Goal: Transaction & Acquisition: Download file/media

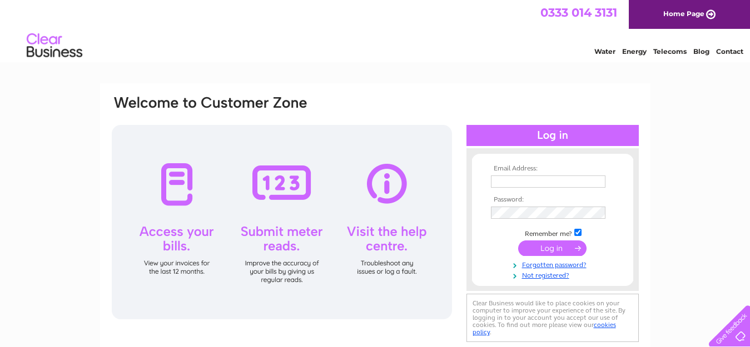
type input "[EMAIL_ADDRESS][DOMAIN_NAME]"
click at [547, 247] on input "submit" at bounding box center [552, 249] width 68 height 16
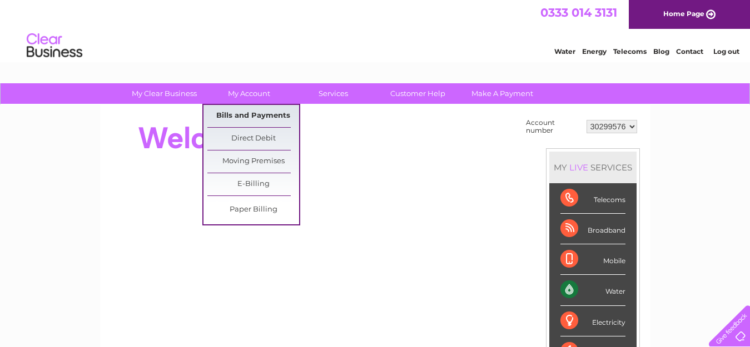
click at [242, 113] on link "Bills and Payments" at bounding box center [253, 116] width 92 height 22
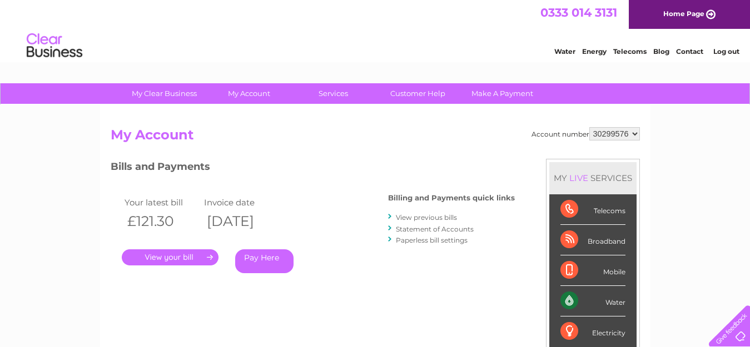
click at [181, 260] on link "." at bounding box center [170, 258] width 97 height 16
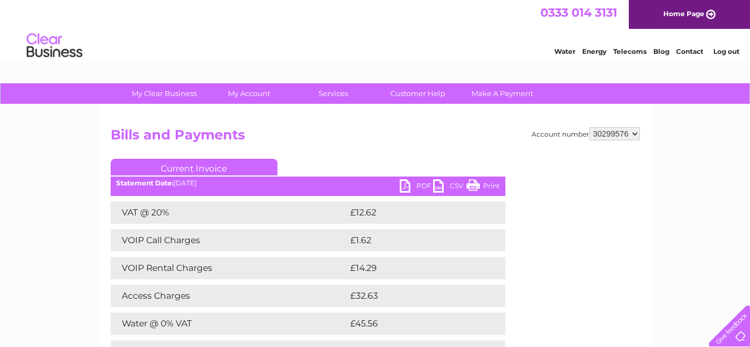
click at [490, 187] on link "Print" at bounding box center [482, 187] width 33 height 16
click at [420, 185] on link "PDF" at bounding box center [416, 187] width 33 height 16
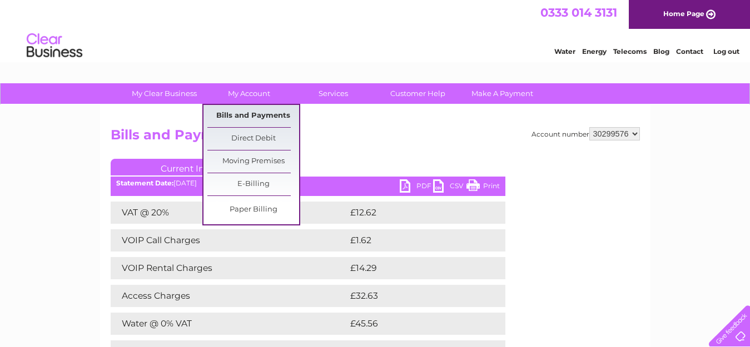
click at [251, 116] on link "Bills and Payments" at bounding box center [253, 116] width 92 height 22
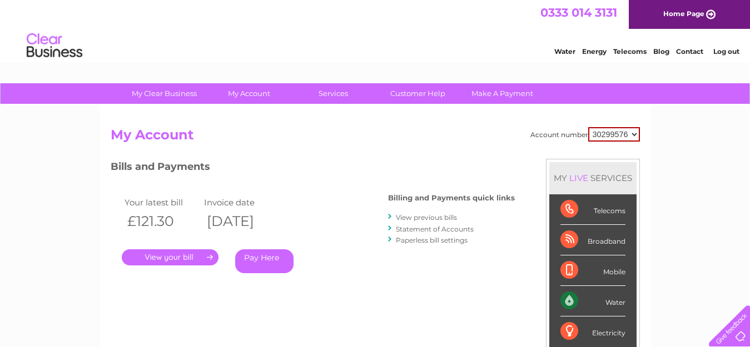
click at [447, 217] on link "View previous bills" at bounding box center [426, 217] width 61 height 8
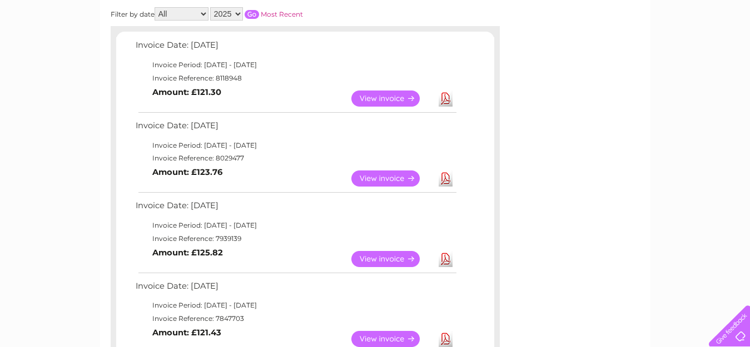
scroll to position [193, 0]
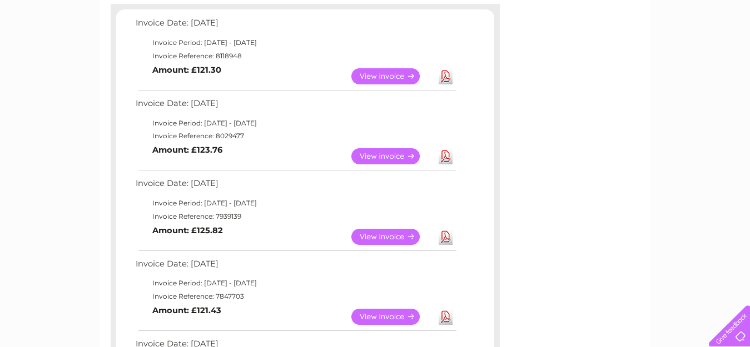
click at [446, 239] on link "Download" at bounding box center [445, 237] width 14 height 16
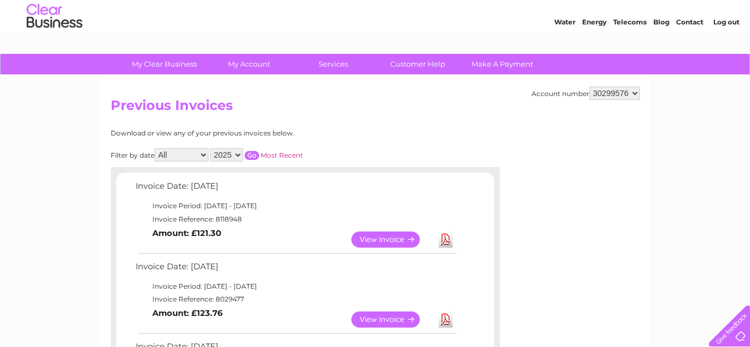
scroll to position [0, 0]
